Goal: Navigation & Orientation: Find specific page/section

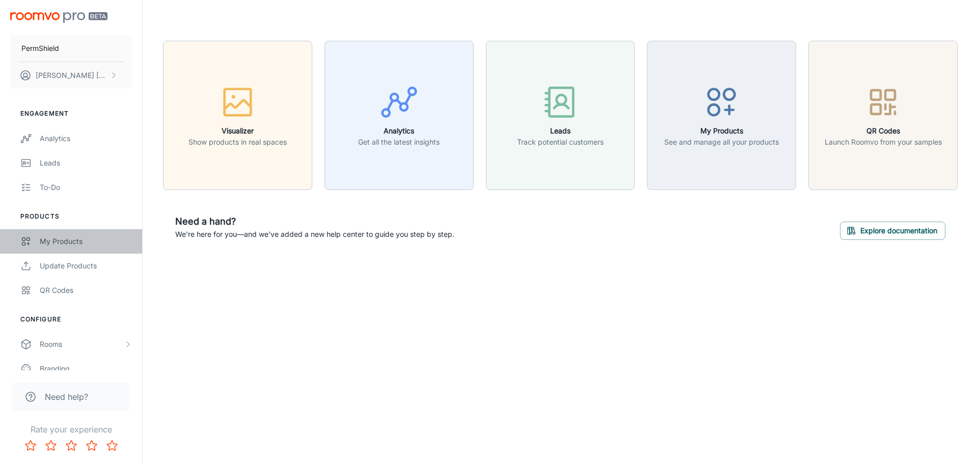
click at [71, 244] on div "My Products" at bounding box center [86, 241] width 92 height 11
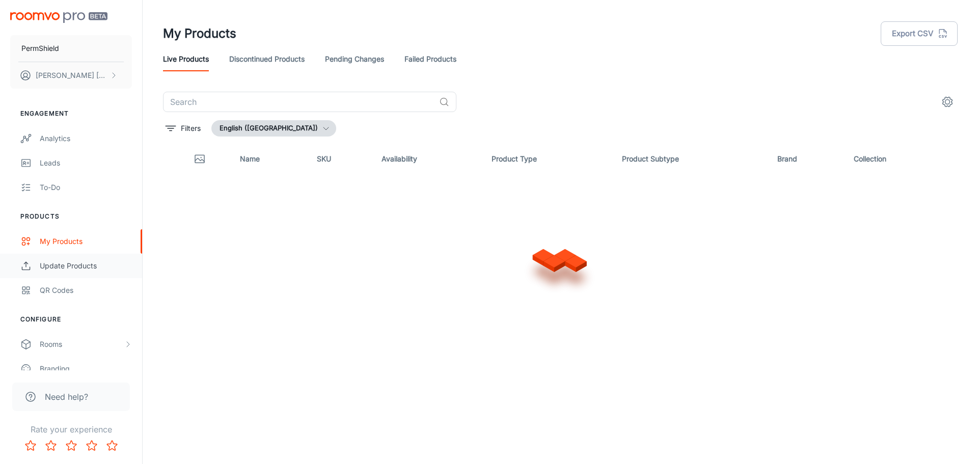
click at [70, 269] on div "Update Products" at bounding box center [86, 265] width 92 height 11
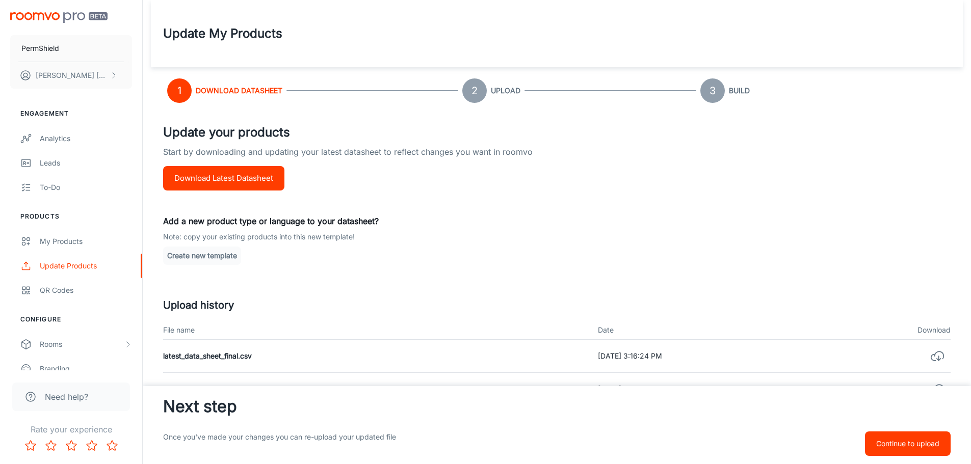
scroll to position [102, 0]
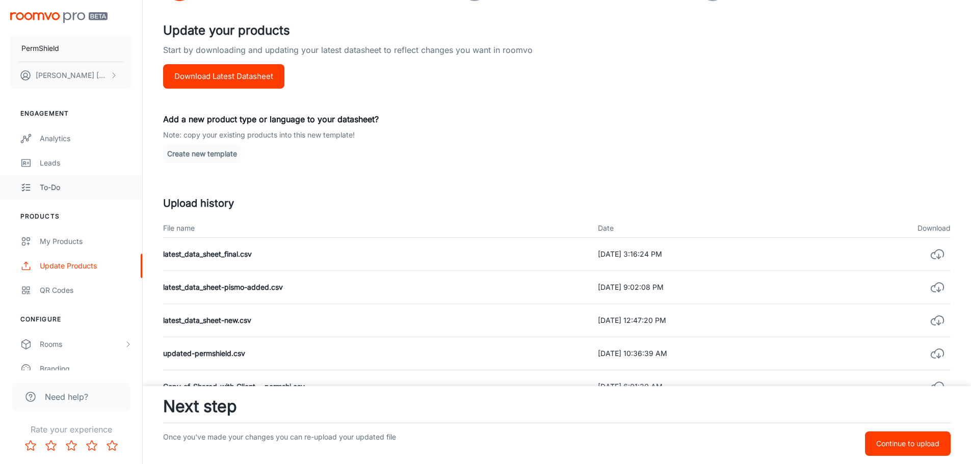
click at [78, 182] on div "To-do" at bounding box center [86, 187] width 92 height 11
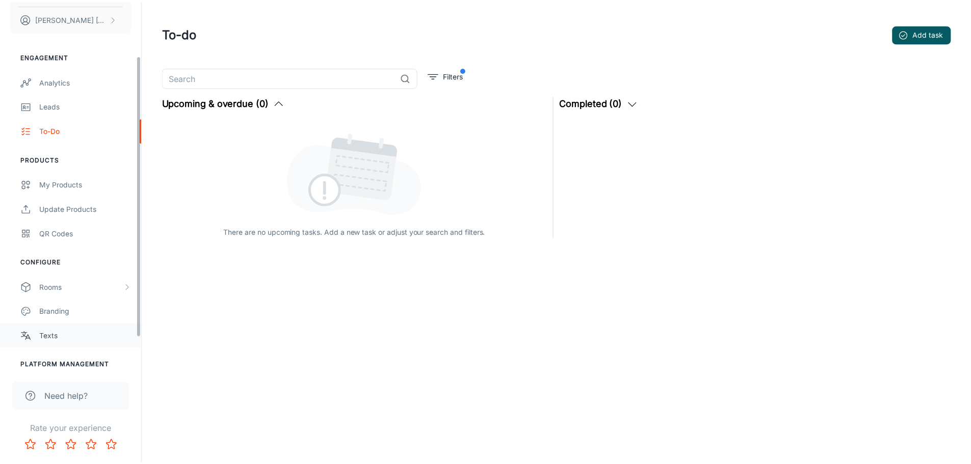
scroll to position [114, 0]
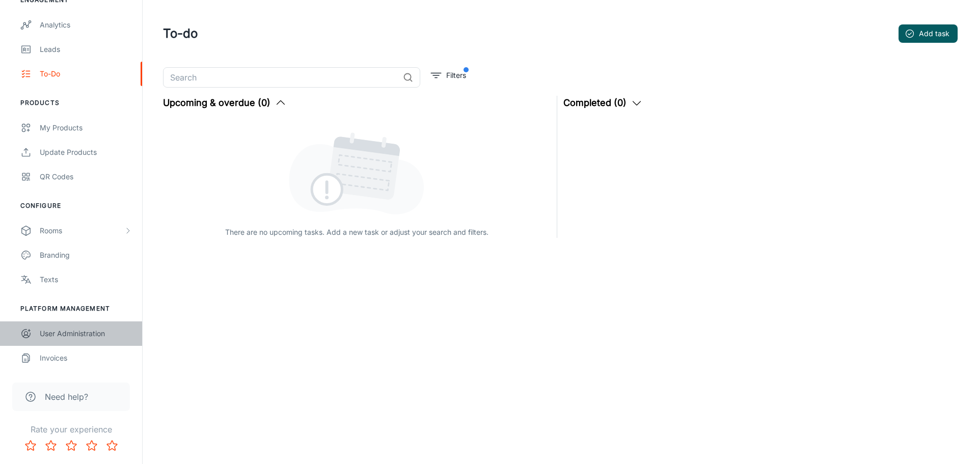
click at [54, 335] on div "User Administration" at bounding box center [86, 333] width 92 height 11
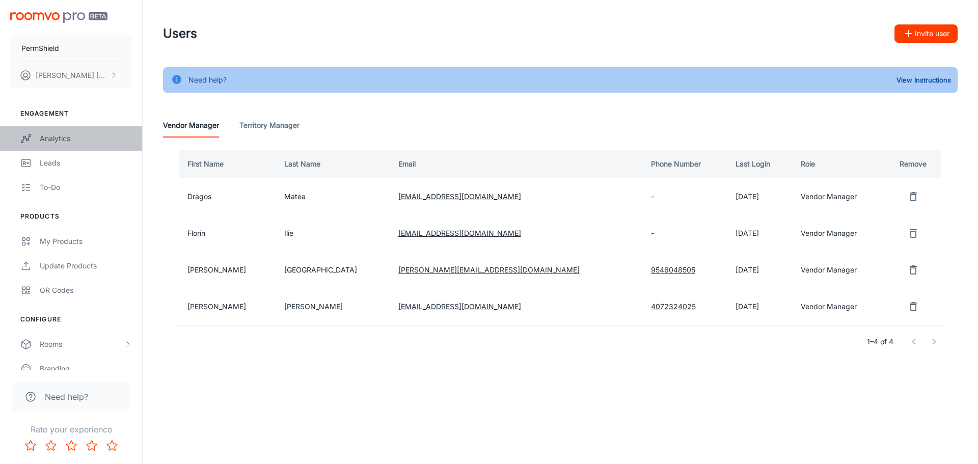
click at [56, 139] on div "Analytics" at bounding box center [86, 138] width 92 height 11
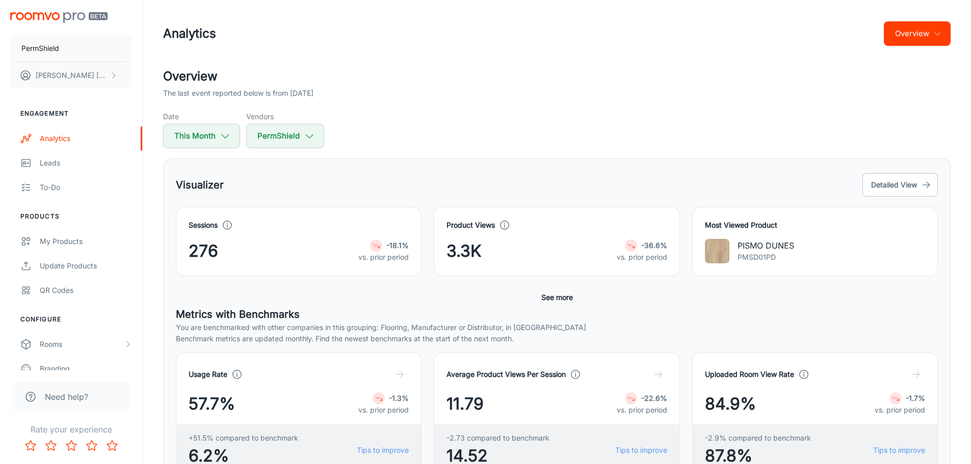
click at [545, 299] on button "See more" at bounding box center [557, 297] width 40 height 18
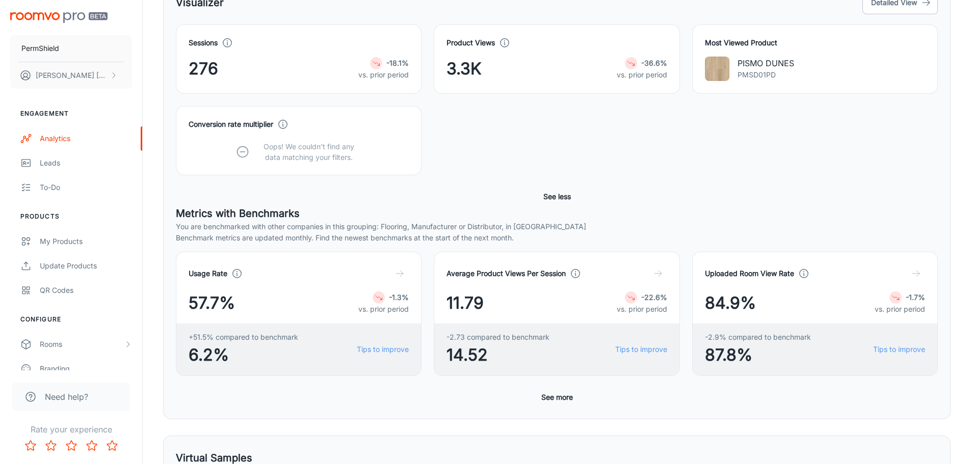
scroll to position [204, 0]
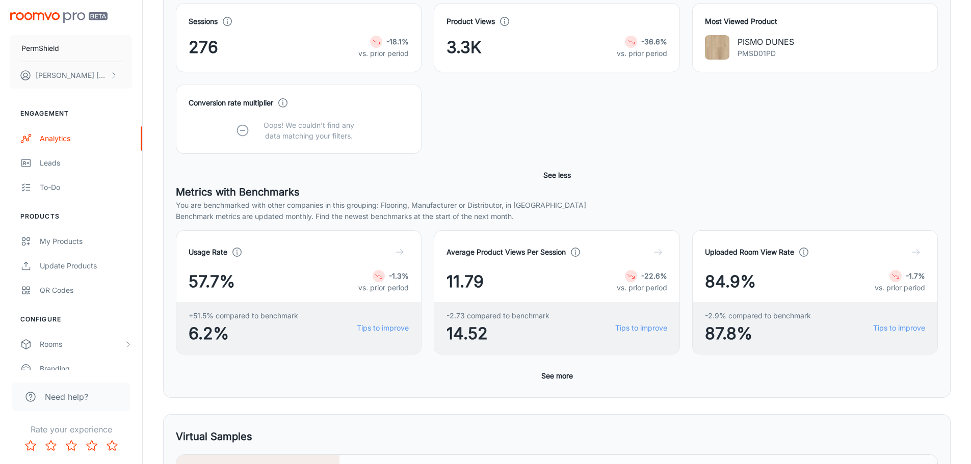
click at [547, 376] on button "See more" at bounding box center [557, 376] width 40 height 18
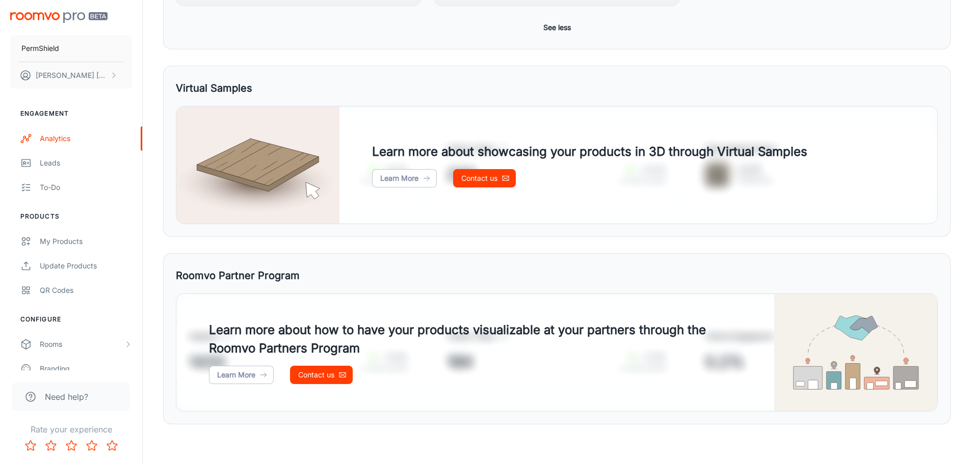
scroll to position [826, 0]
click at [391, 178] on link "Learn More" at bounding box center [404, 177] width 65 height 18
